Goal: Transaction & Acquisition: Purchase product/service

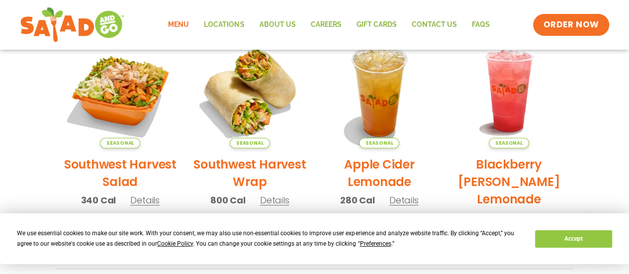
scroll to position [249, 0]
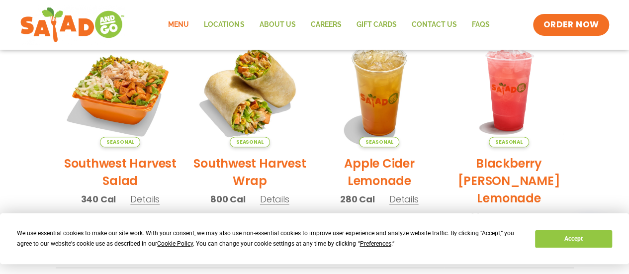
click at [125, 161] on h2 "Southwest Harvest Salad" at bounding box center [120, 172] width 115 height 35
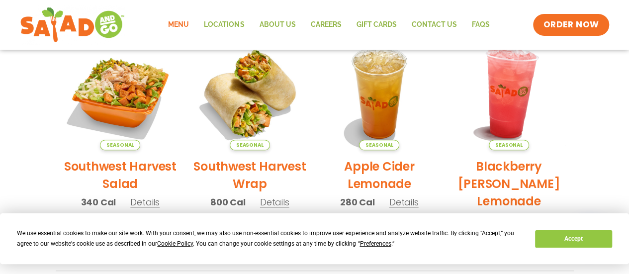
scroll to position [313, 0]
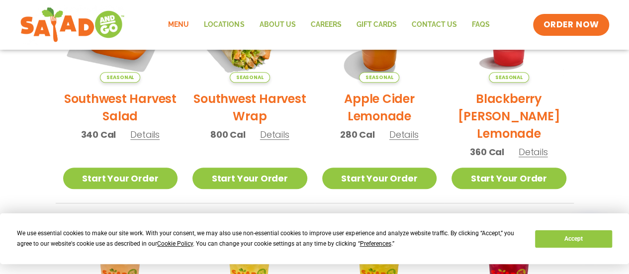
click at [190, 25] on link "Menu" at bounding box center [179, 24] width 36 height 23
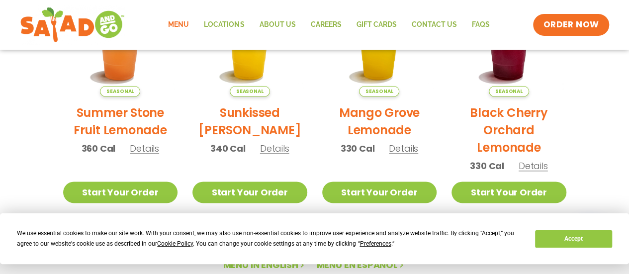
scroll to position [696, 0]
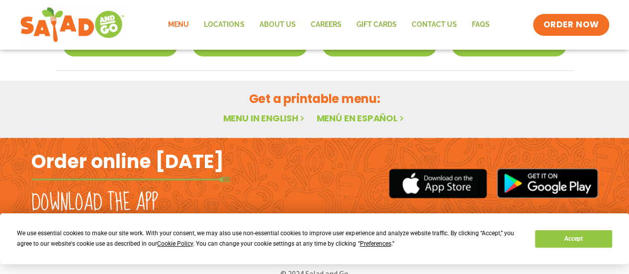
click at [256, 117] on link "Menu in English" at bounding box center [265, 118] width 84 height 12
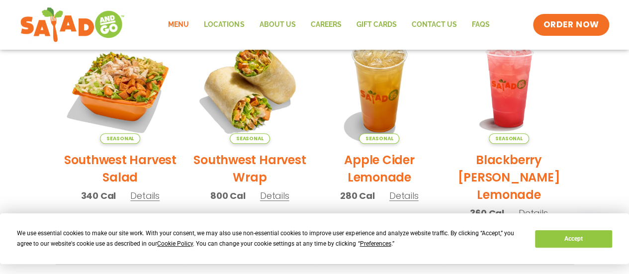
scroll to position [164, 0]
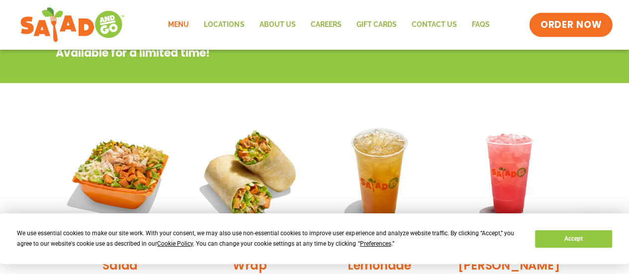
click at [578, 28] on span "ORDER NOW" at bounding box center [572, 24] width 62 height 13
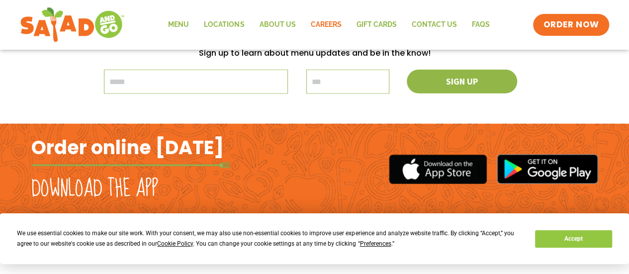
scroll to position [1245, 0]
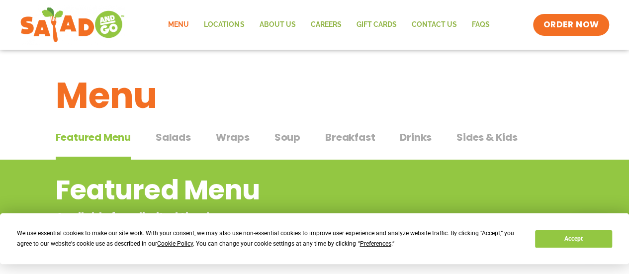
scroll to position [313, 0]
